Goal: Information Seeking & Learning: Check status

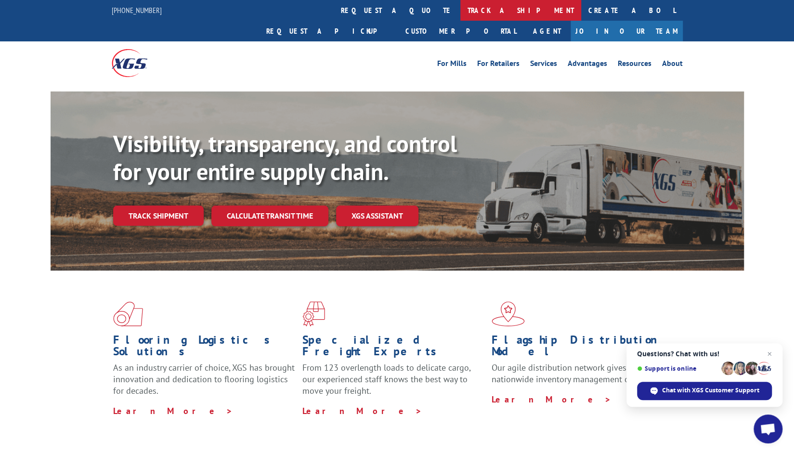
click at [461, 13] on link "track a shipment" at bounding box center [521, 10] width 121 height 21
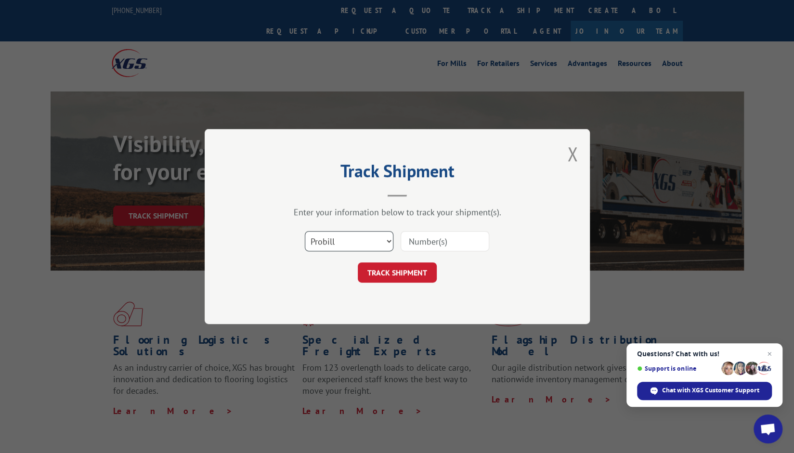
click at [391, 246] on select "Select category... Probill BOL PO" at bounding box center [349, 241] width 89 height 20
select select "bol"
click at [305, 231] on select "Select category... Probill BOL PO" at bounding box center [349, 241] width 89 height 20
click at [472, 240] on input at bounding box center [445, 241] width 89 height 20
paste input "6867362"
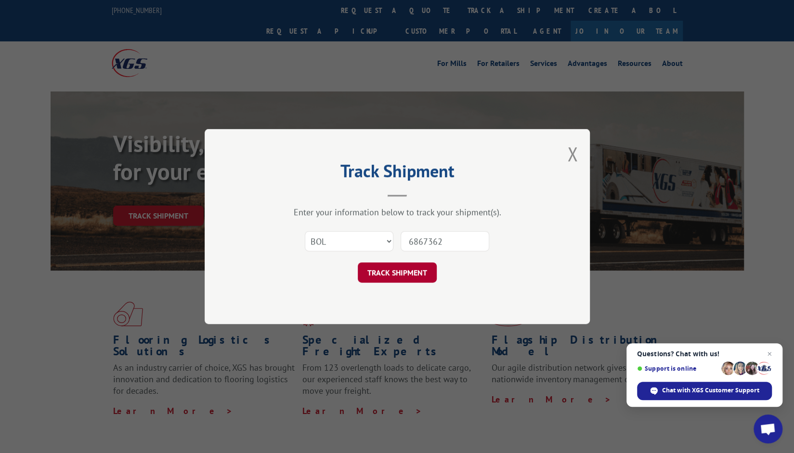
type input "6867362"
click at [397, 278] on button "TRACK SHIPMENT" at bounding box center [397, 273] width 79 height 20
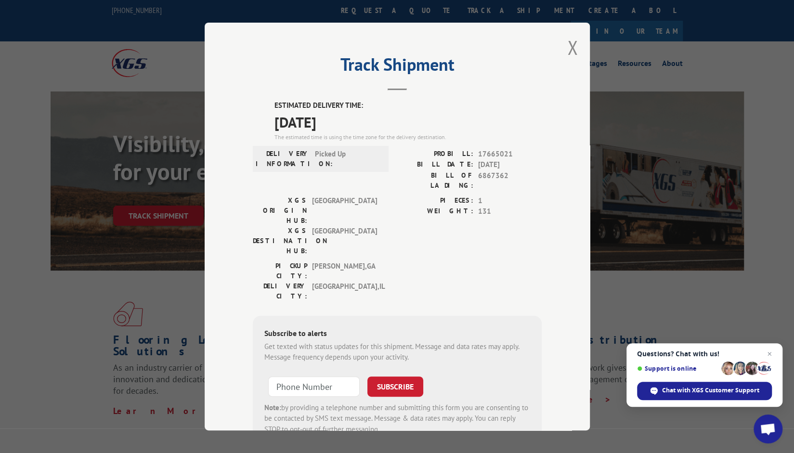
click at [630, 59] on div "Track Shipment ESTIMATED DELIVERY TIME: [DATE] The estimated time is using the …" at bounding box center [397, 226] width 794 height 453
